Goal: Navigation & Orientation: Locate item on page

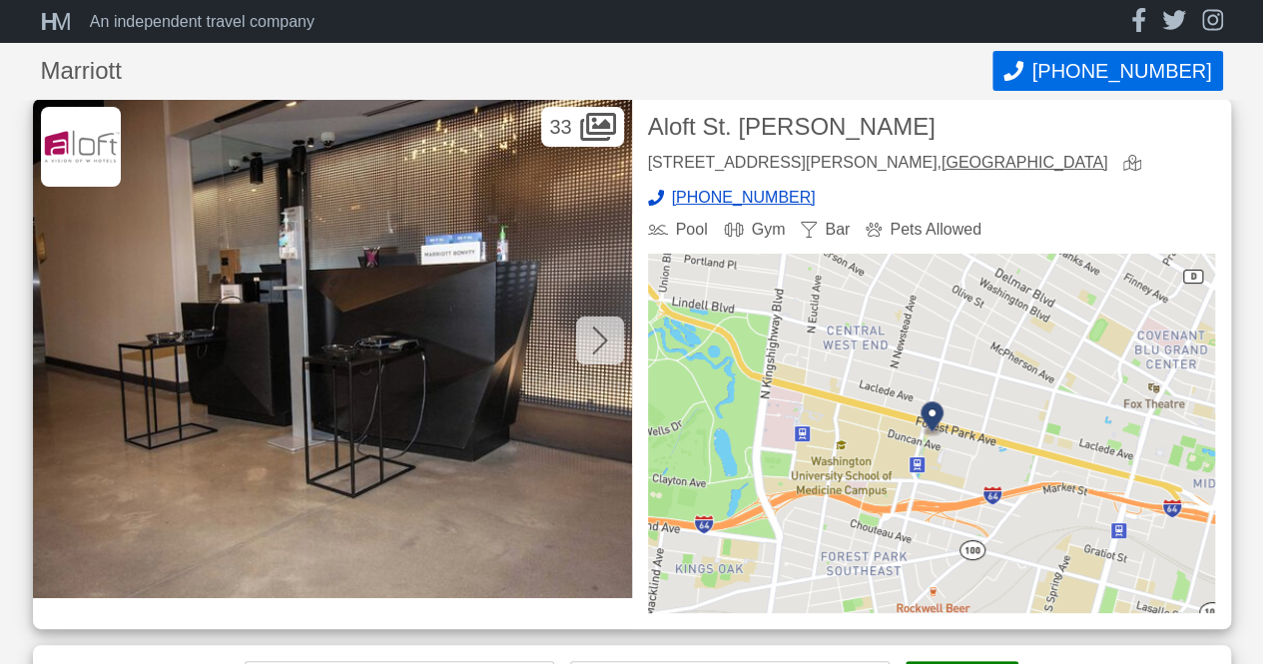
click at [603, 352] on icon at bounding box center [600, 340] width 16 height 32
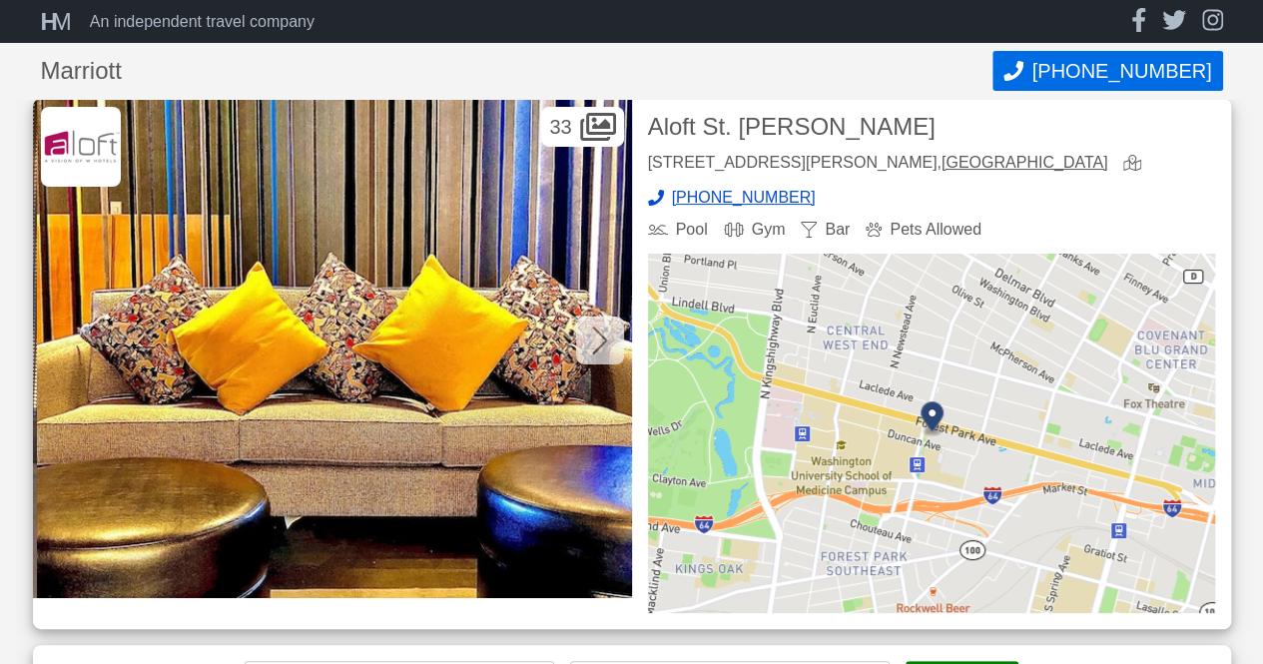
scroll to position [0, 599]
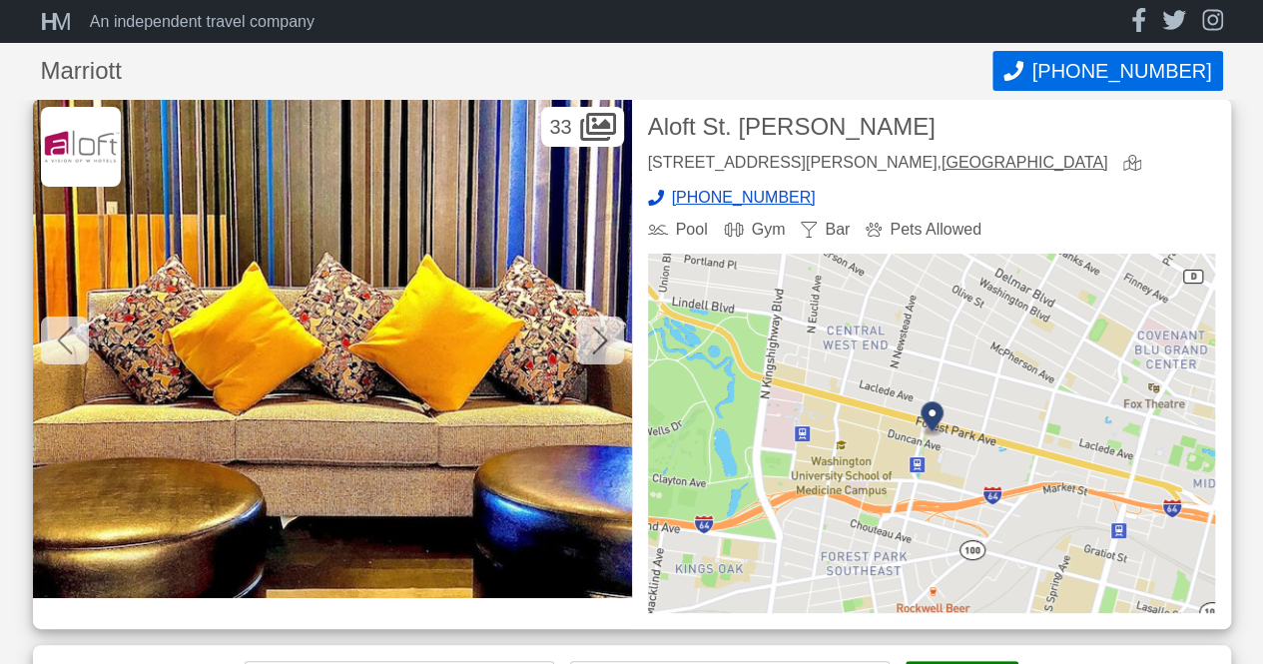
click at [61, 336] on icon at bounding box center [65, 340] width 16 height 32
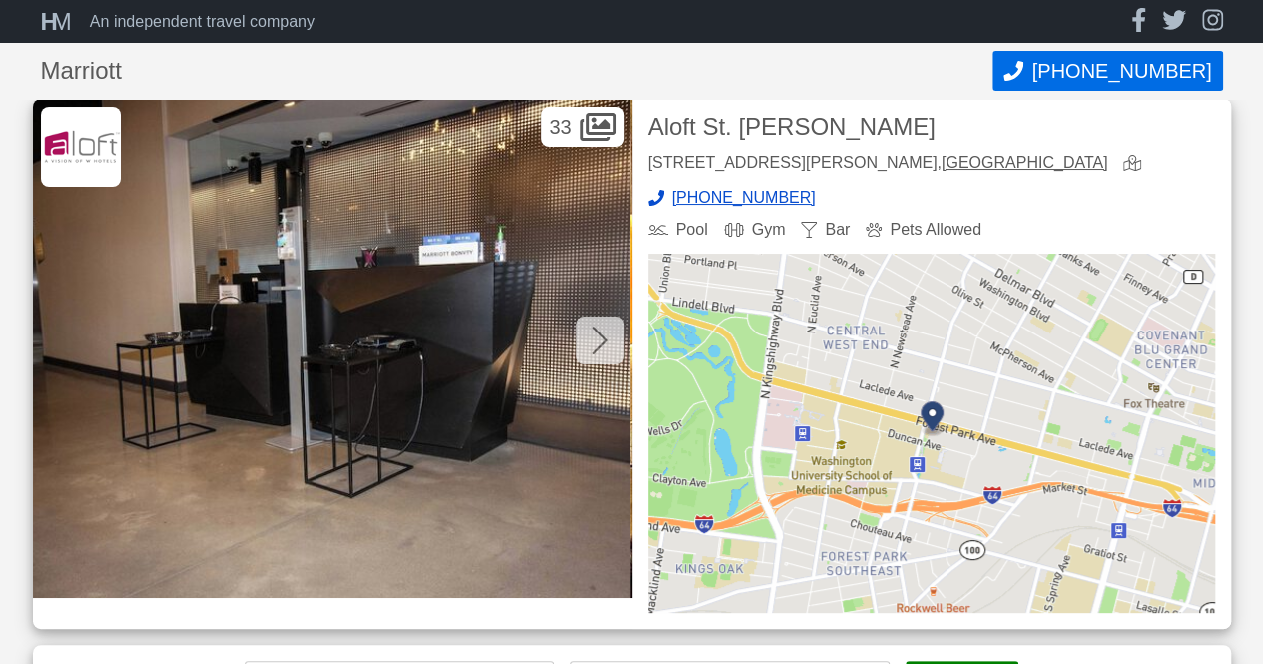
scroll to position [0, 0]
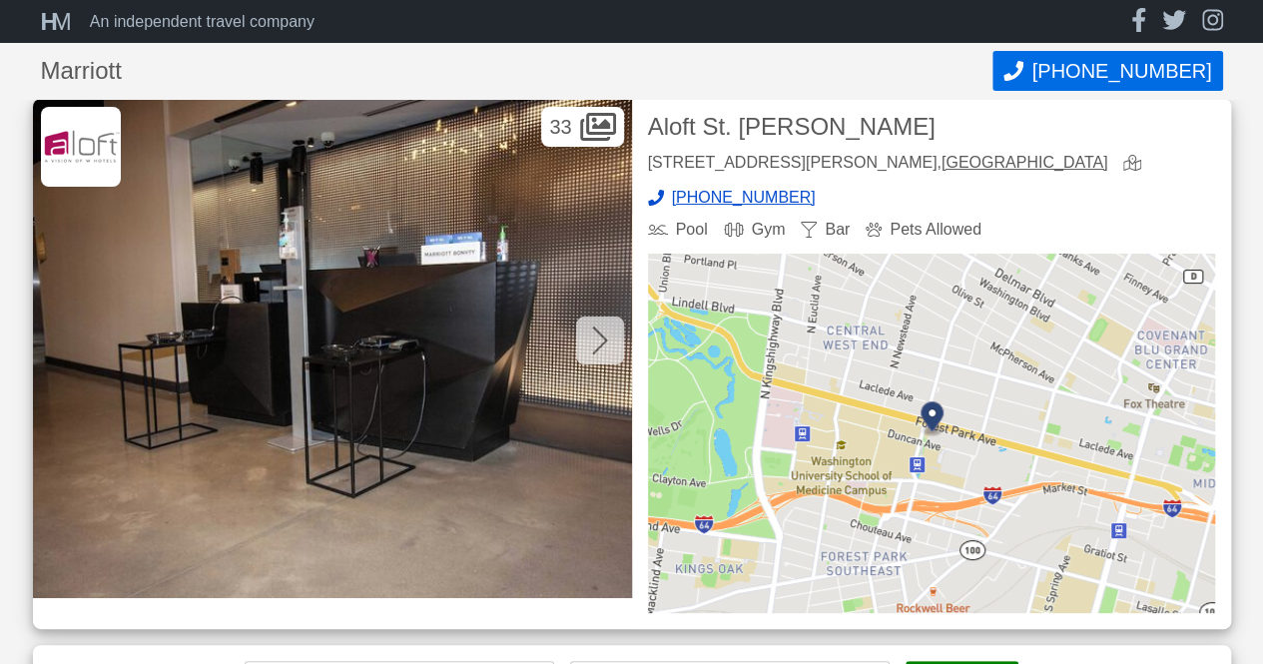
click at [609, 337] on div at bounding box center [600, 340] width 48 height 48
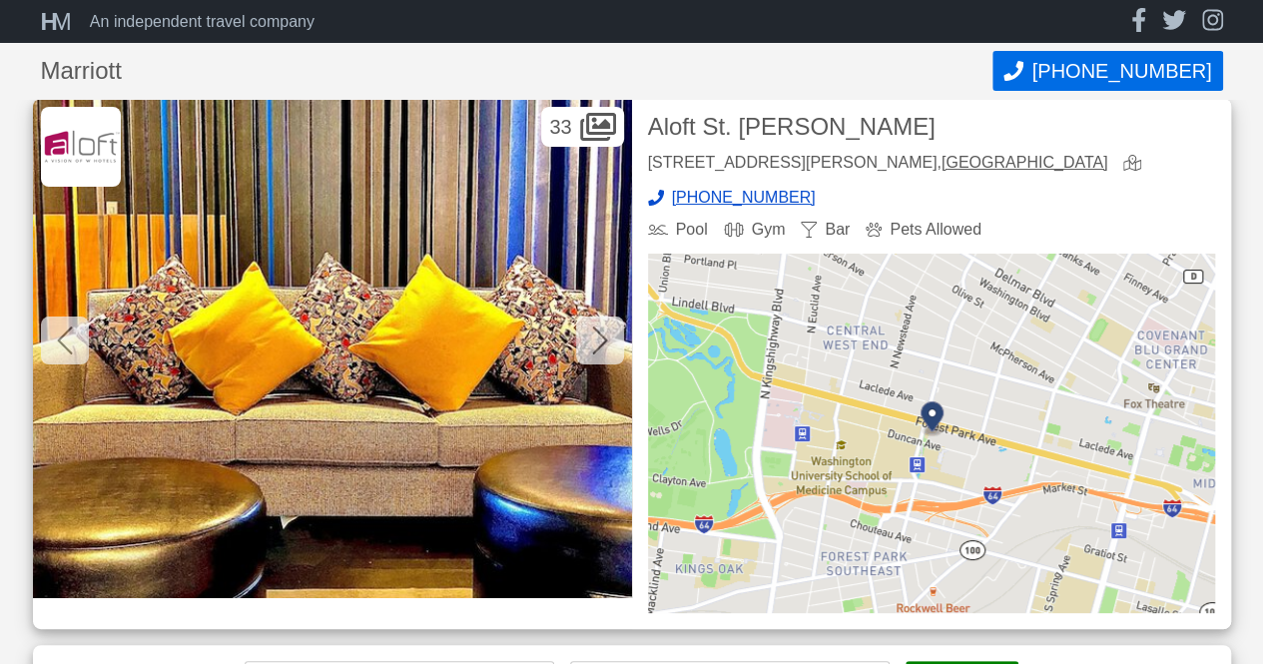
click at [606, 338] on div at bounding box center [600, 340] width 48 height 48
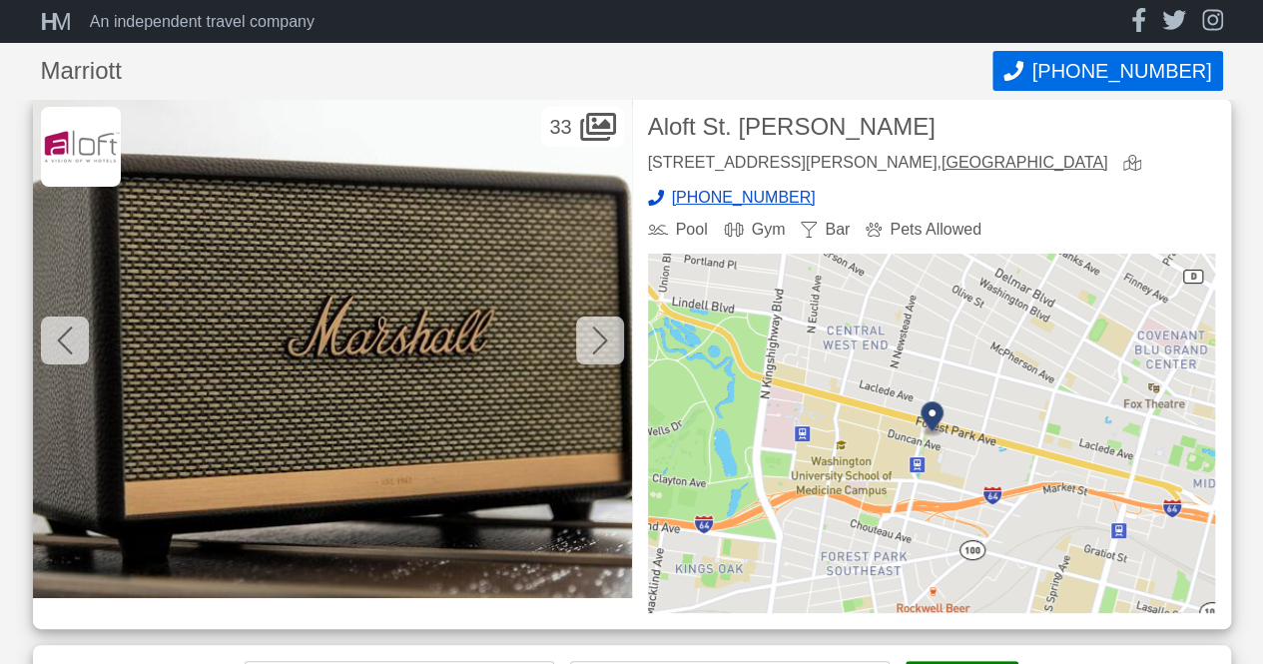
click at [604, 340] on icon at bounding box center [600, 340] width 16 height 32
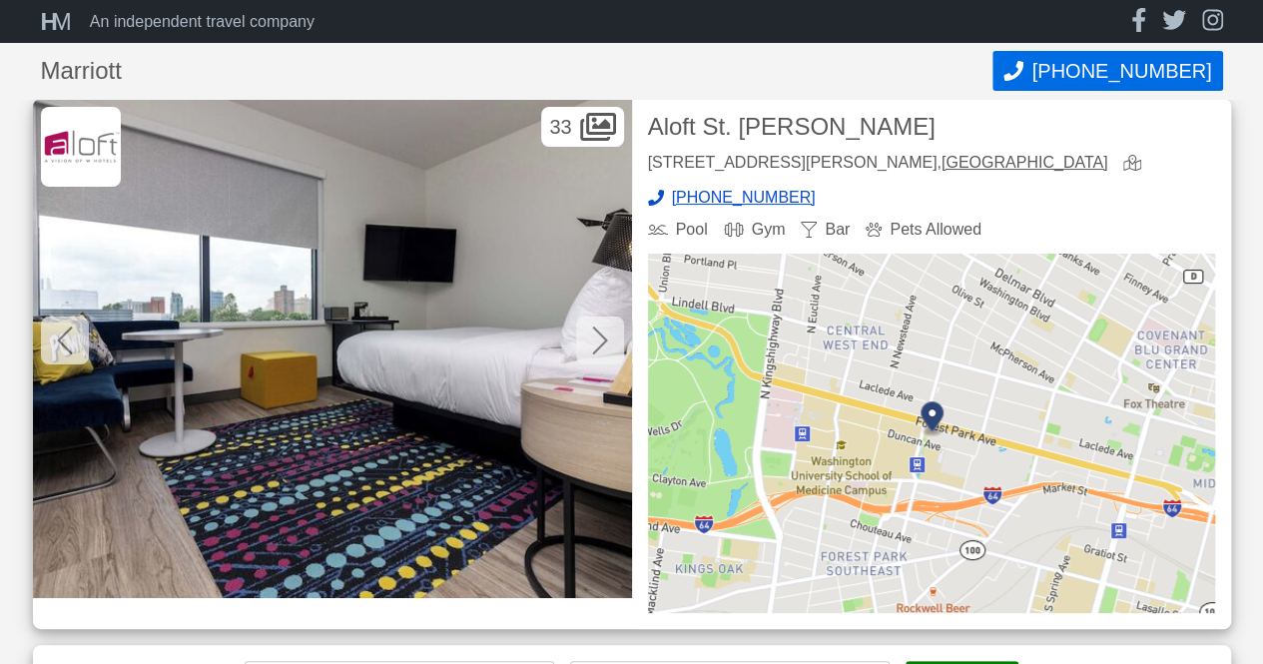
click at [597, 340] on icon at bounding box center [600, 340] width 16 height 32
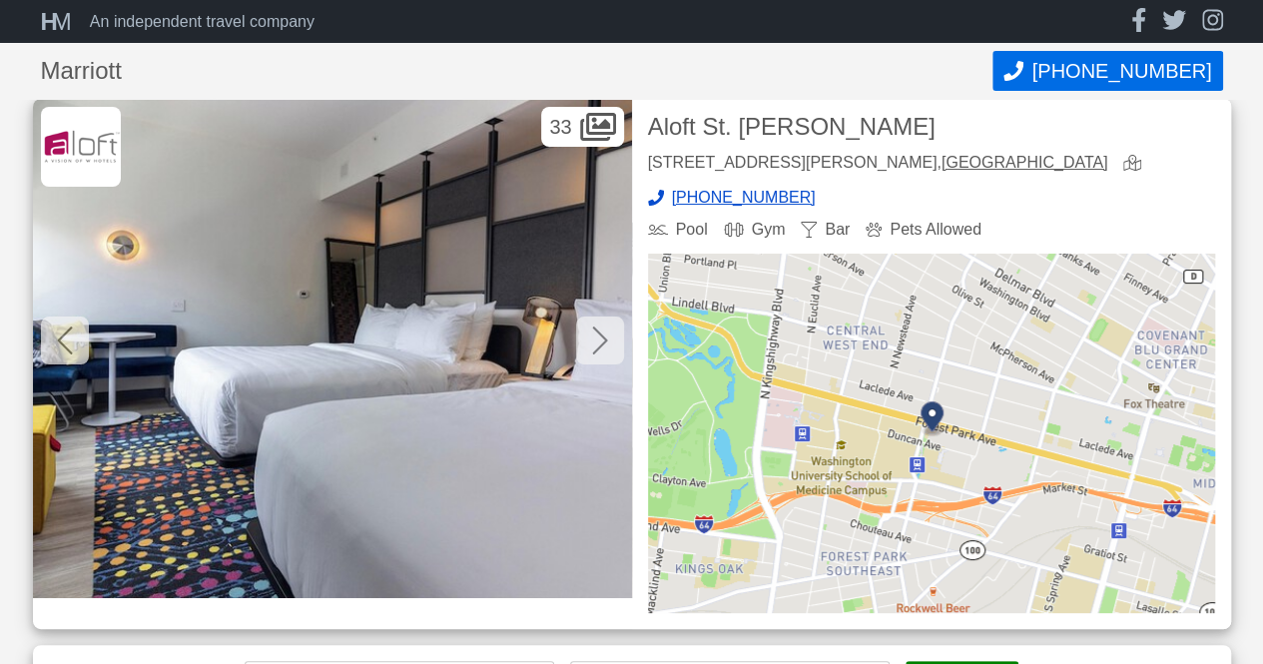
click at [594, 342] on icon at bounding box center [600, 340] width 16 height 32
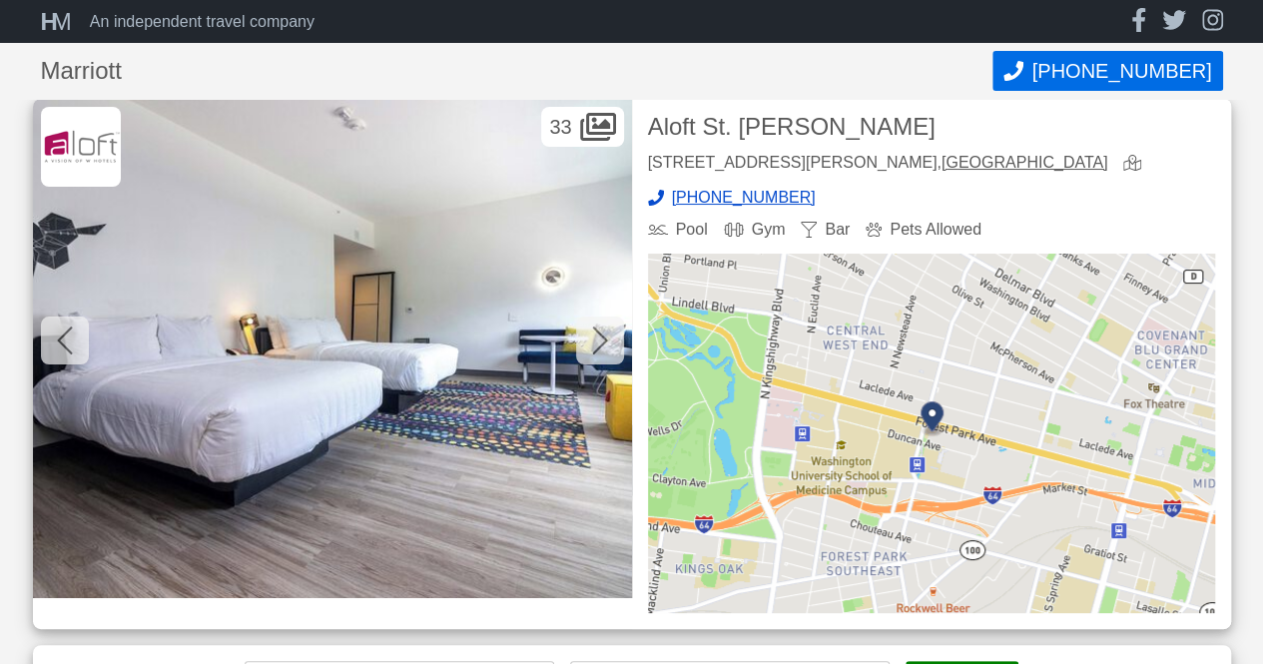
click at [593, 342] on icon at bounding box center [600, 340] width 16 height 32
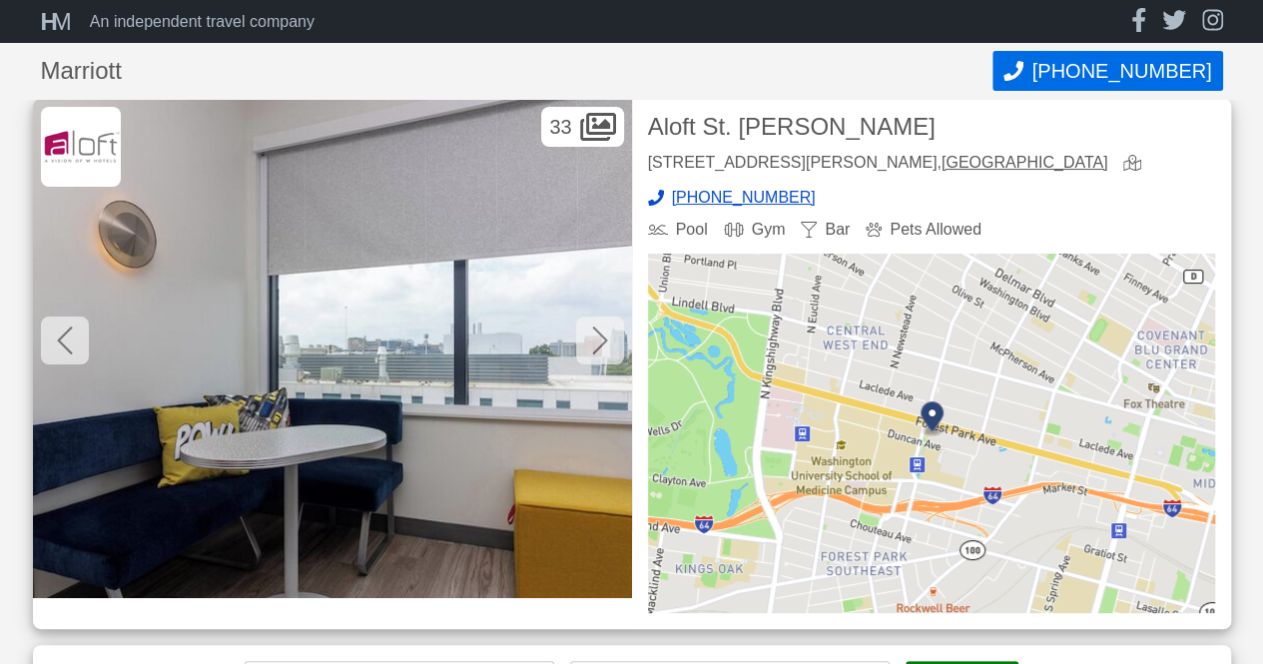
click at [593, 342] on icon at bounding box center [600, 340] width 16 height 32
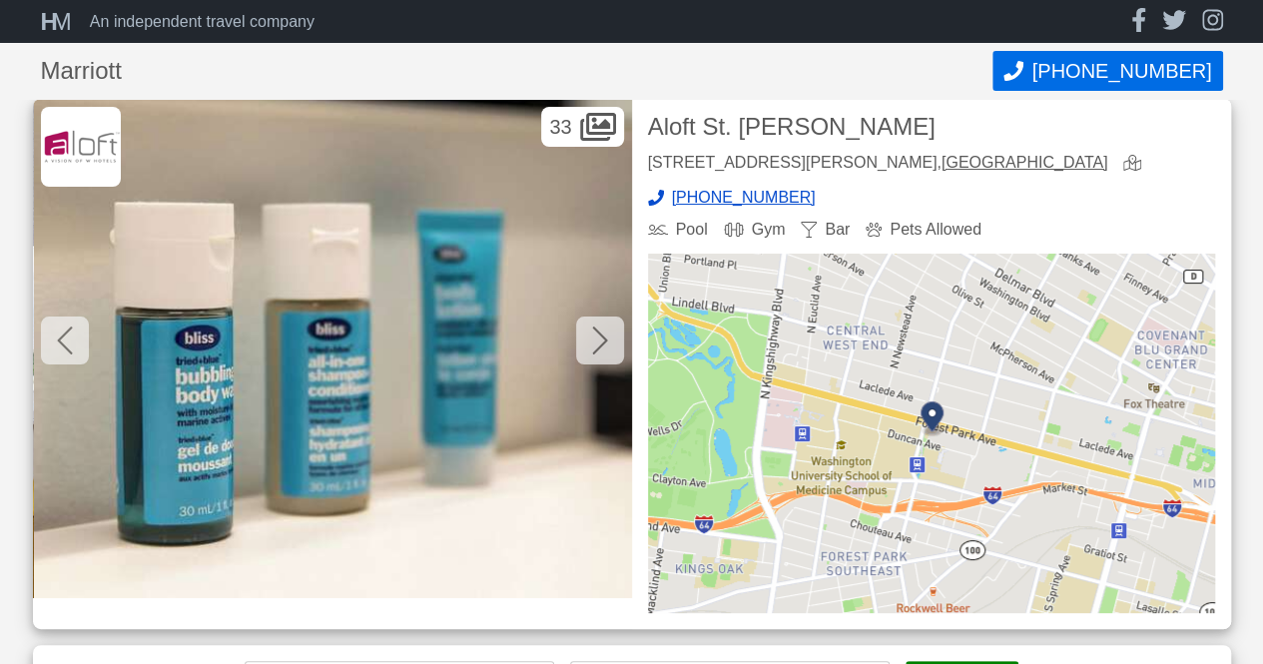
scroll to position [0, 4192]
click at [593, 342] on icon at bounding box center [600, 340] width 16 height 32
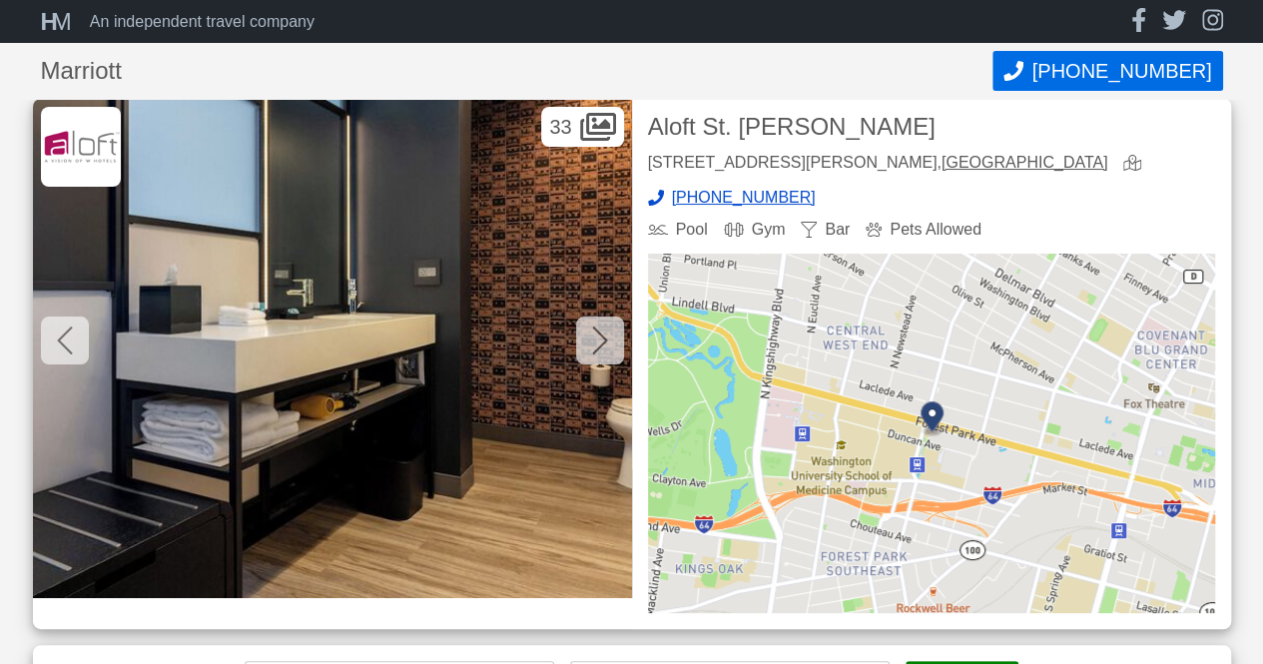
click at [593, 342] on icon at bounding box center [600, 340] width 16 height 32
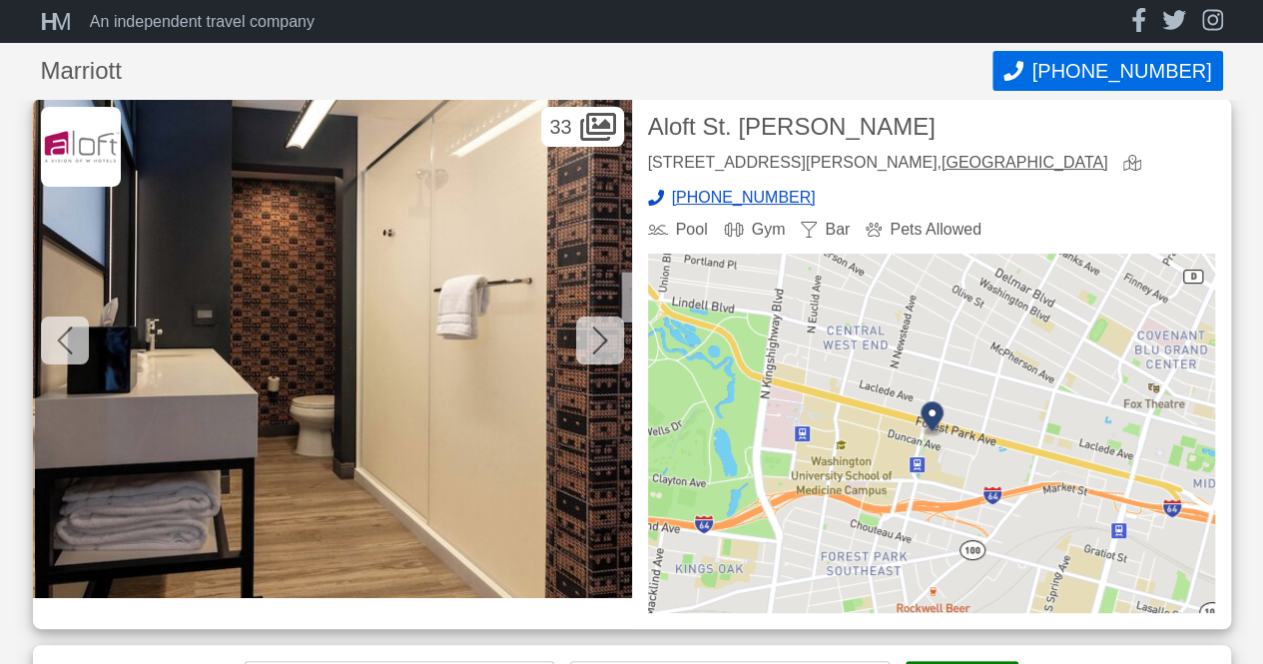
click at [593, 342] on icon at bounding box center [600, 340] width 16 height 32
